Goal: Task Accomplishment & Management: Manage account settings

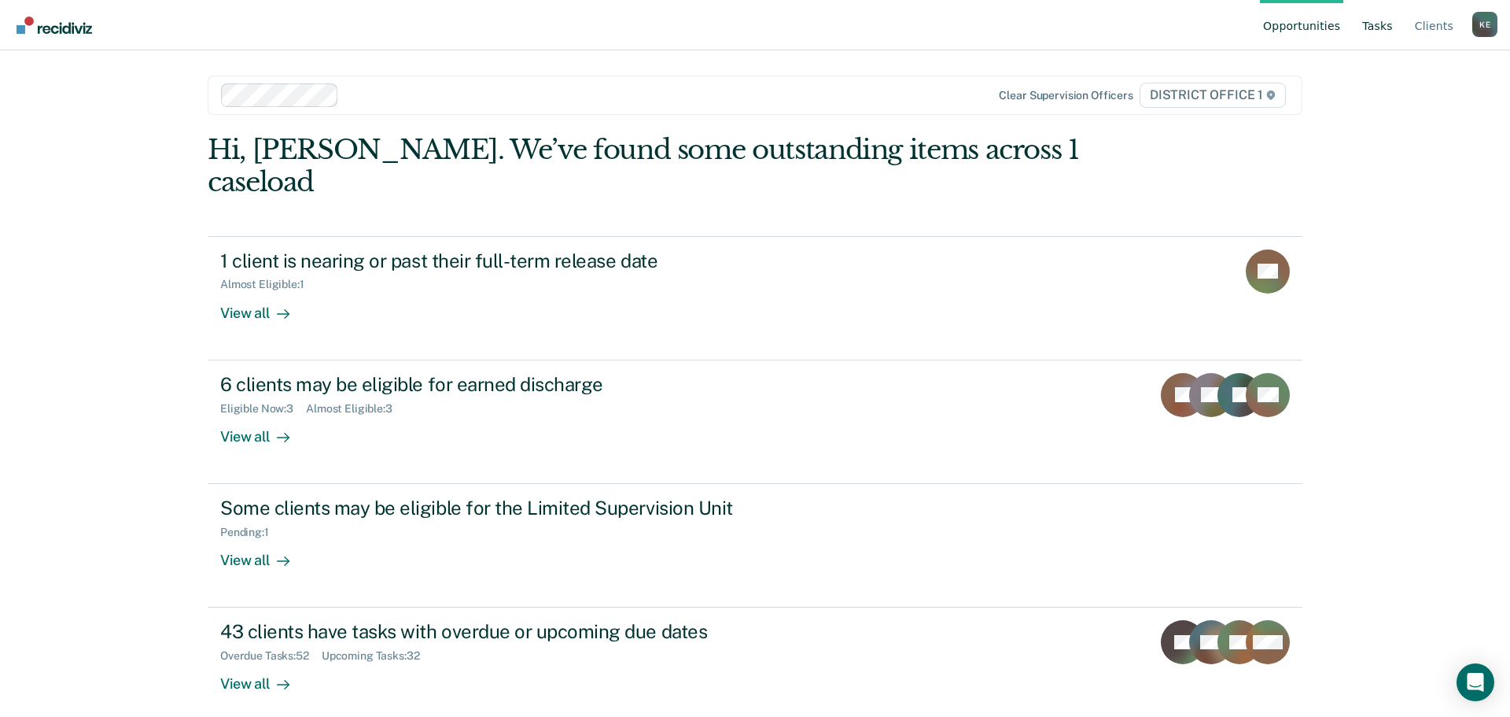
click at [1378, 17] on link "Tasks" at bounding box center [1377, 25] width 37 height 50
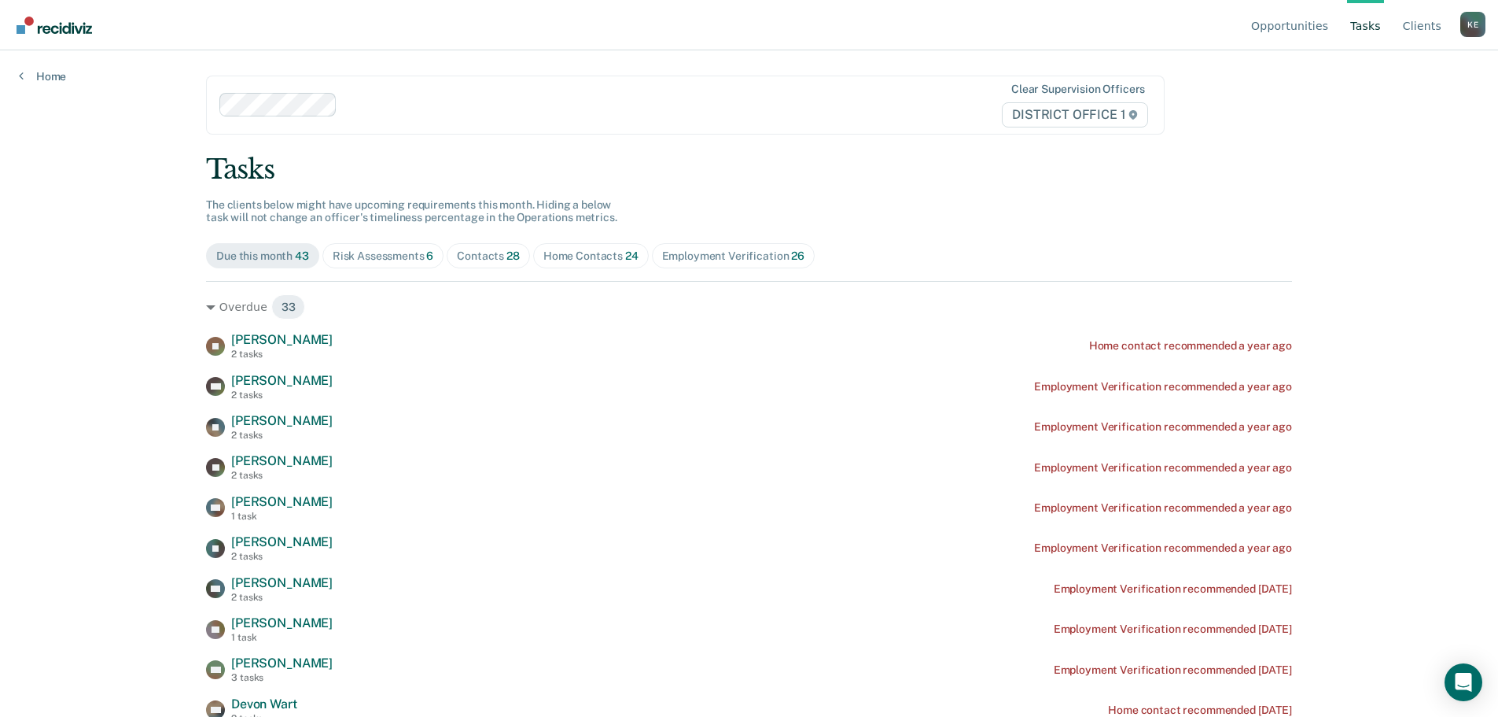
click at [381, 258] on div "Risk Assessments 6" at bounding box center [383, 255] width 101 height 13
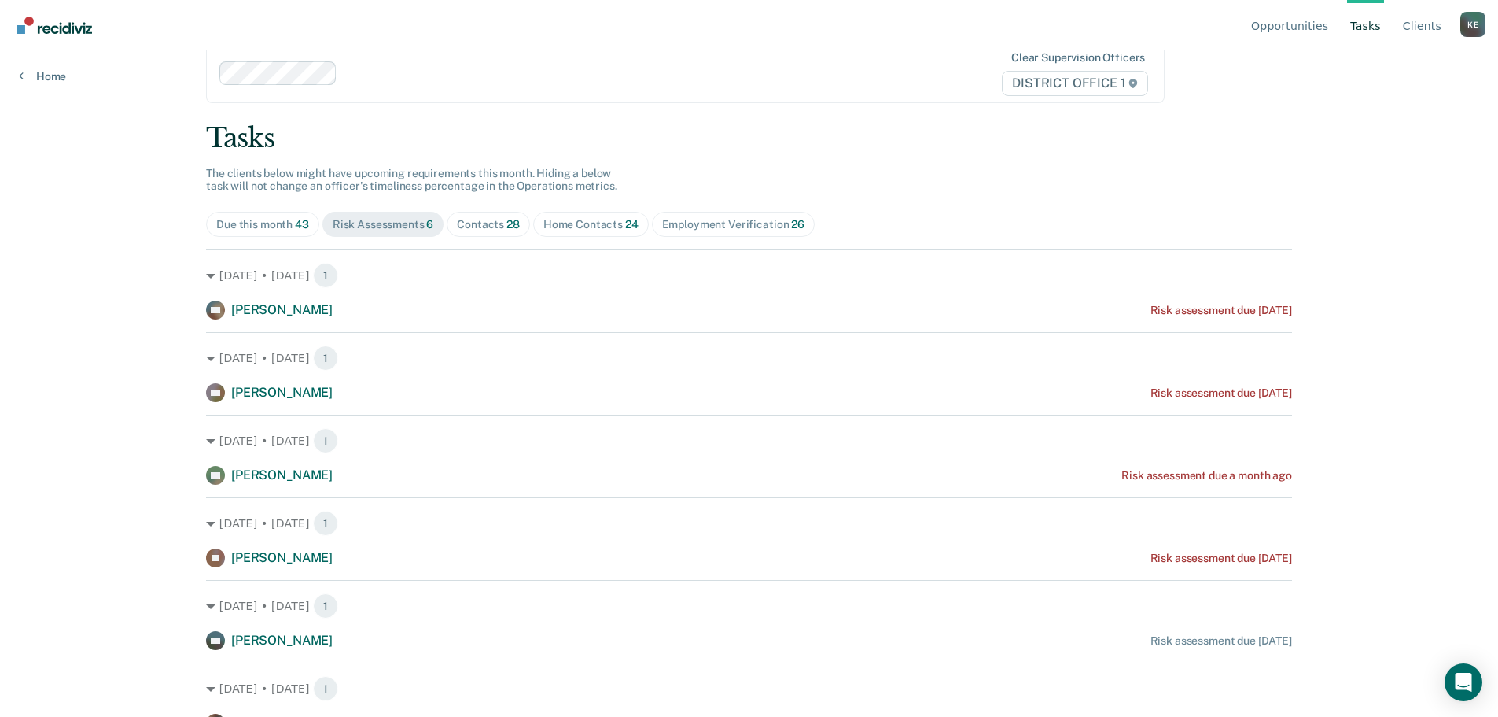
scroll to position [47, 0]
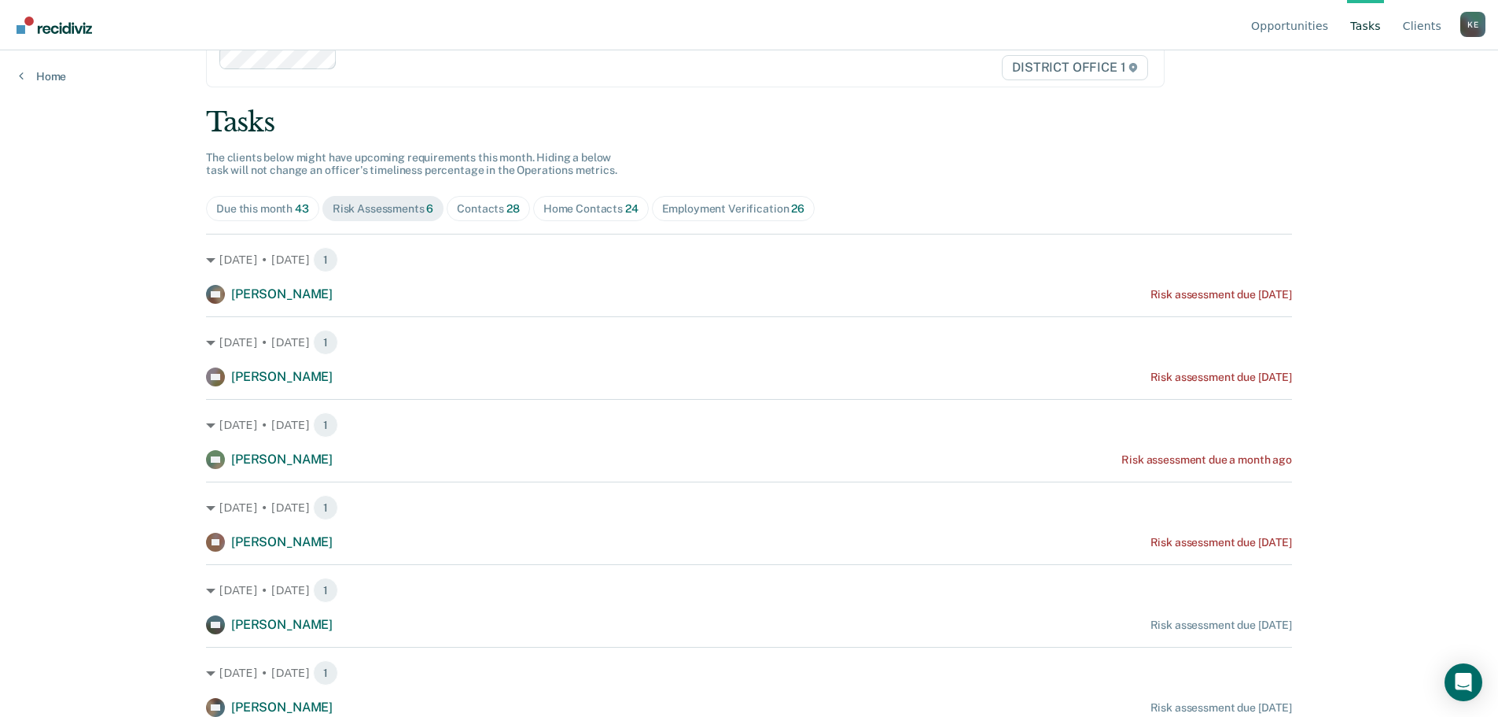
click at [487, 212] on div "Contacts 28" at bounding box center [488, 208] width 63 height 13
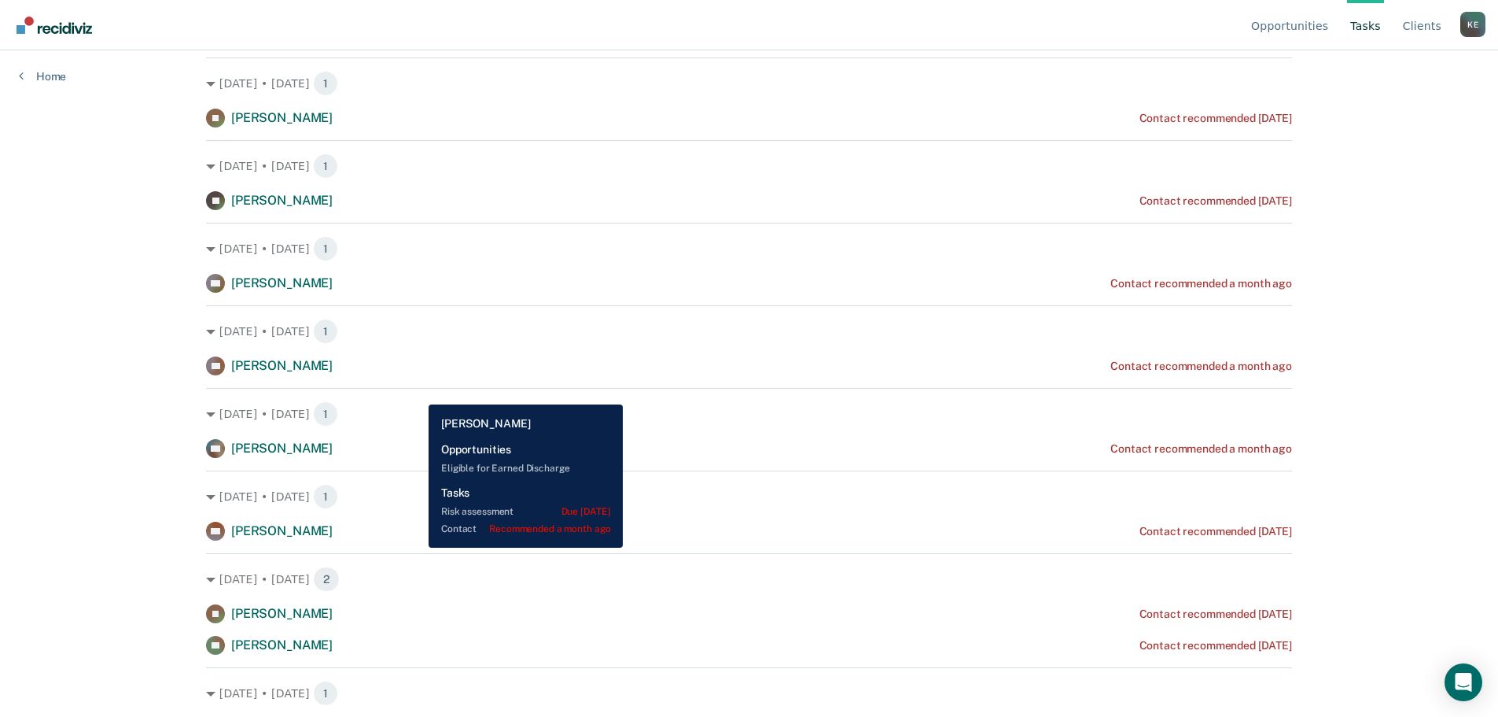
scroll to position [118, 0]
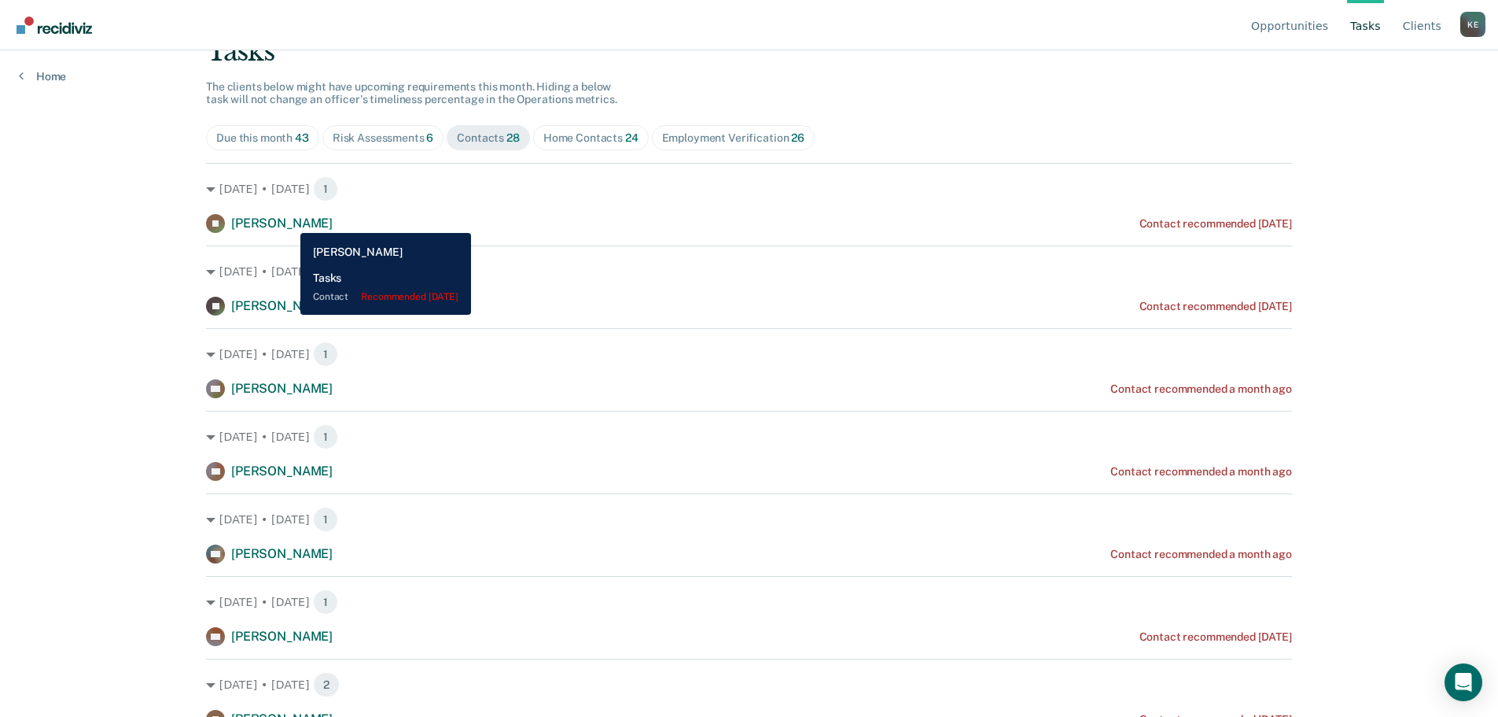
click at [289, 221] on span "[PERSON_NAME]" at bounding box center [281, 223] width 101 height 15
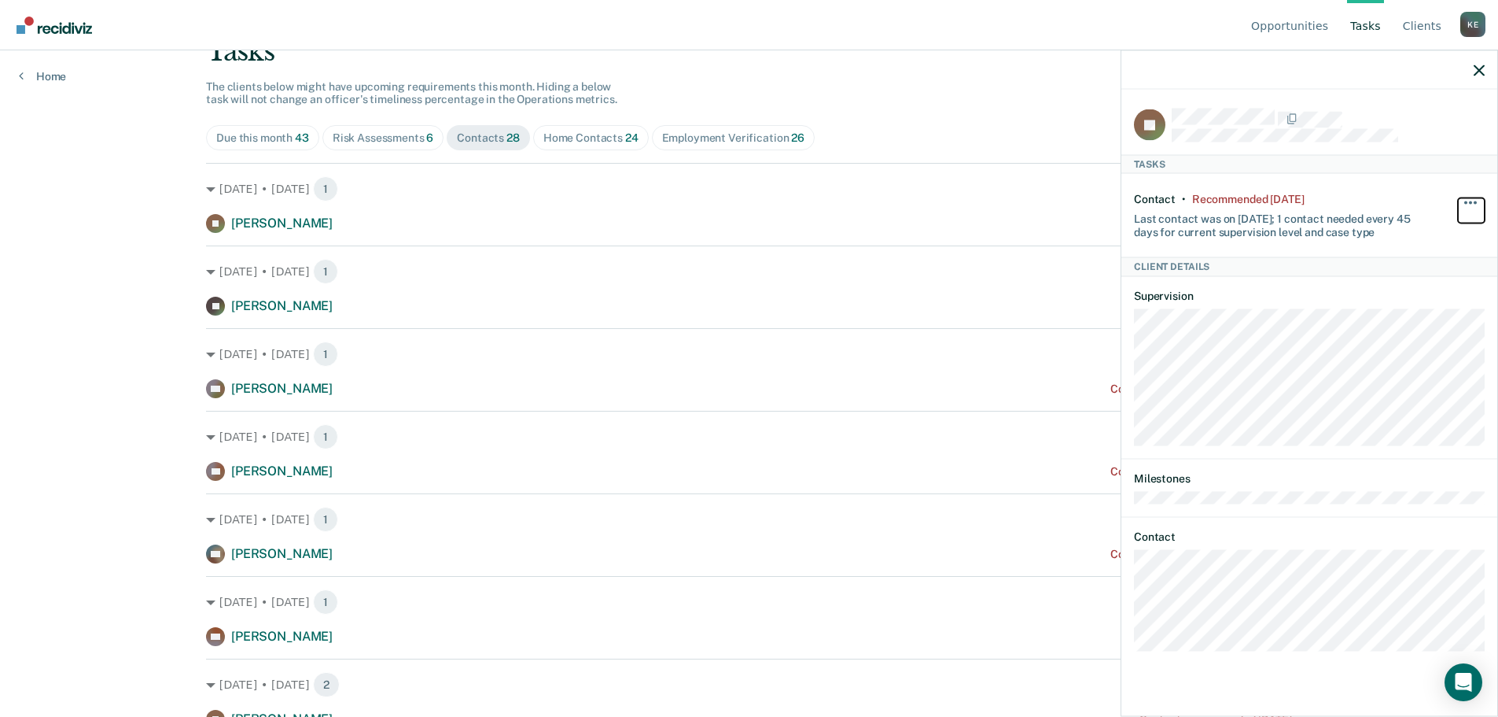
click at [1479, 199] on button "button" at bounding box center [1471, 209] width 27 height 25
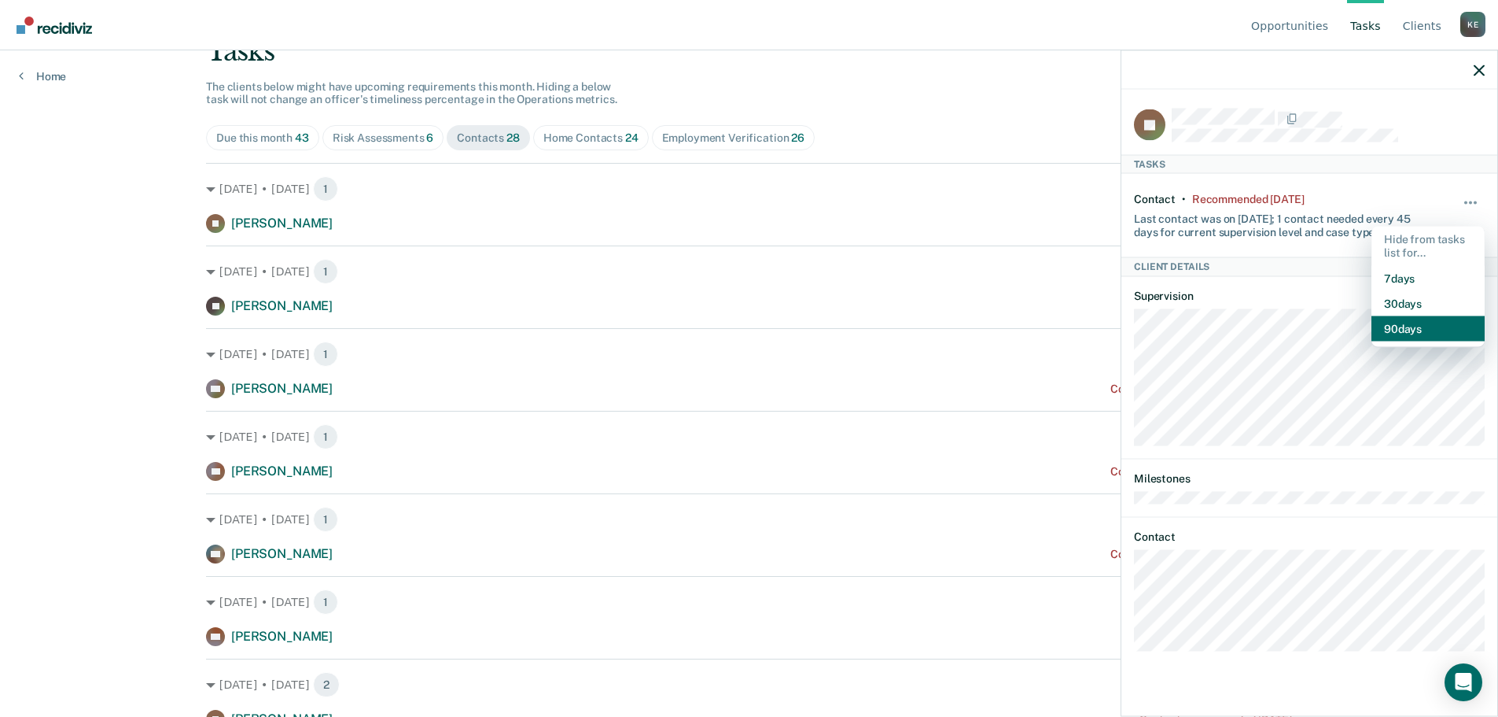
click at [1413, 319] on button "90 days" at bounding box center [1428, 327] width 113 height 25
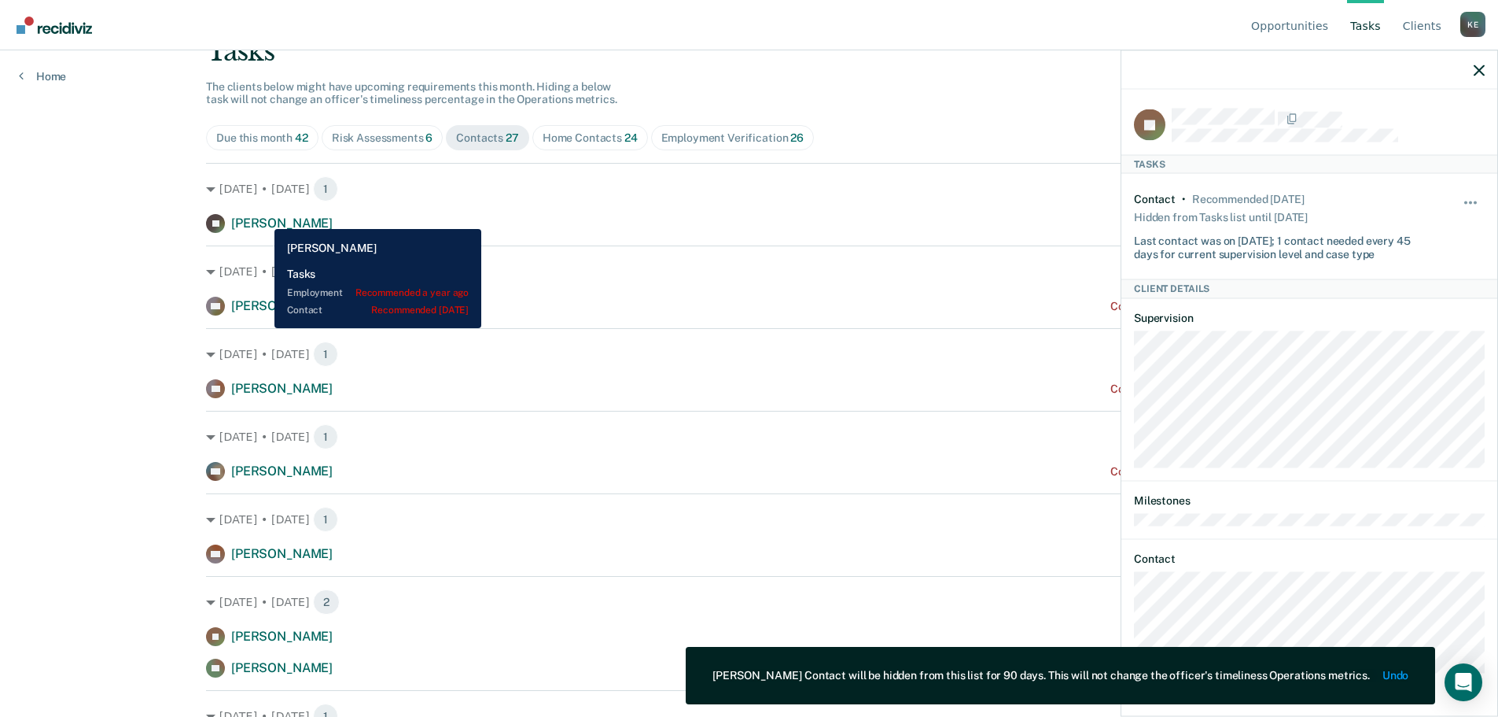
click at [255, 217] on span "[PERSON_NAME]" at bounding box center [281, 223] width 101 height 15
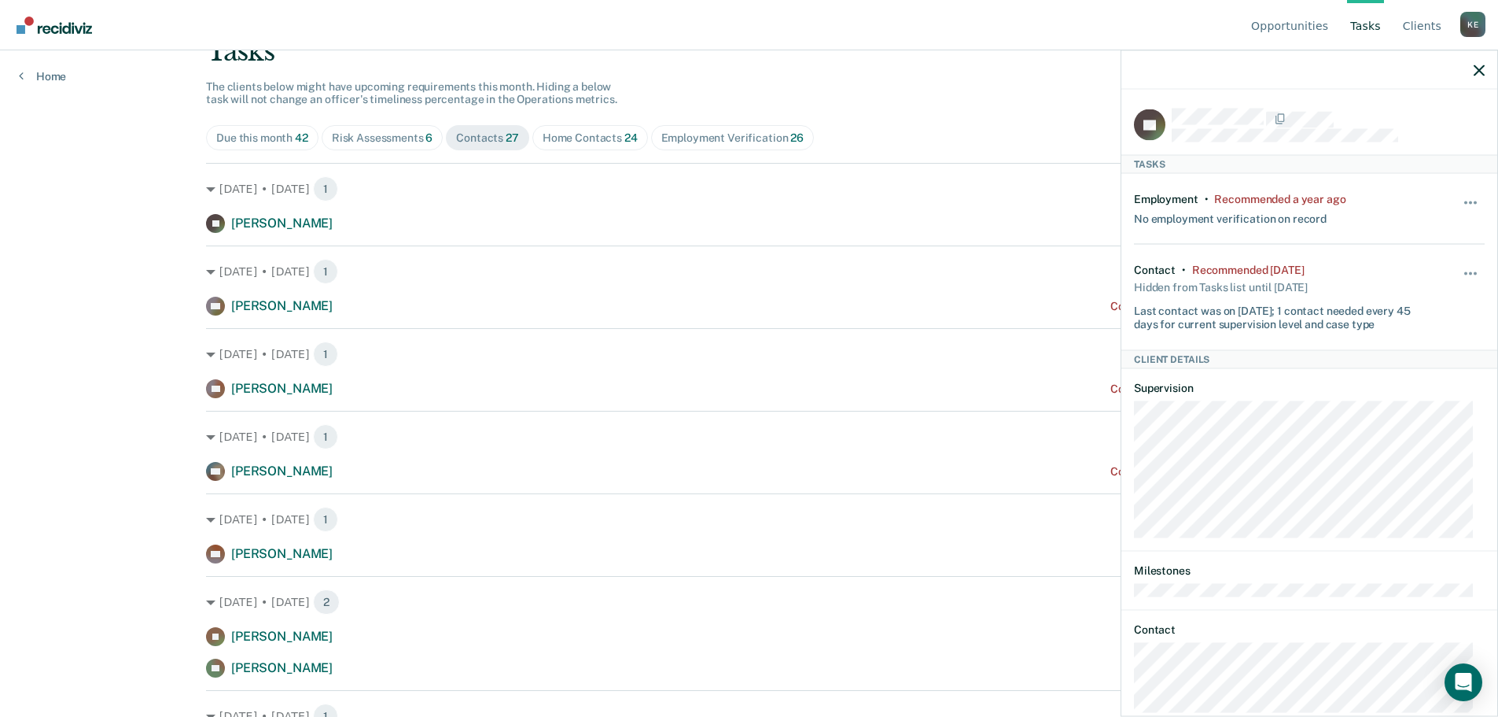
click at [1472, 70] on div at bounding box center [1310, 69] width 376 height 39
click at [1487, 70] on div at bounding box center [1310, 69] width 376 height 39
click at [1482, 70] on icon "button" at bounding box center [1479, 69] width 11 height 11
